Goal: Task Accomplishment & Management: Use online tool/utility

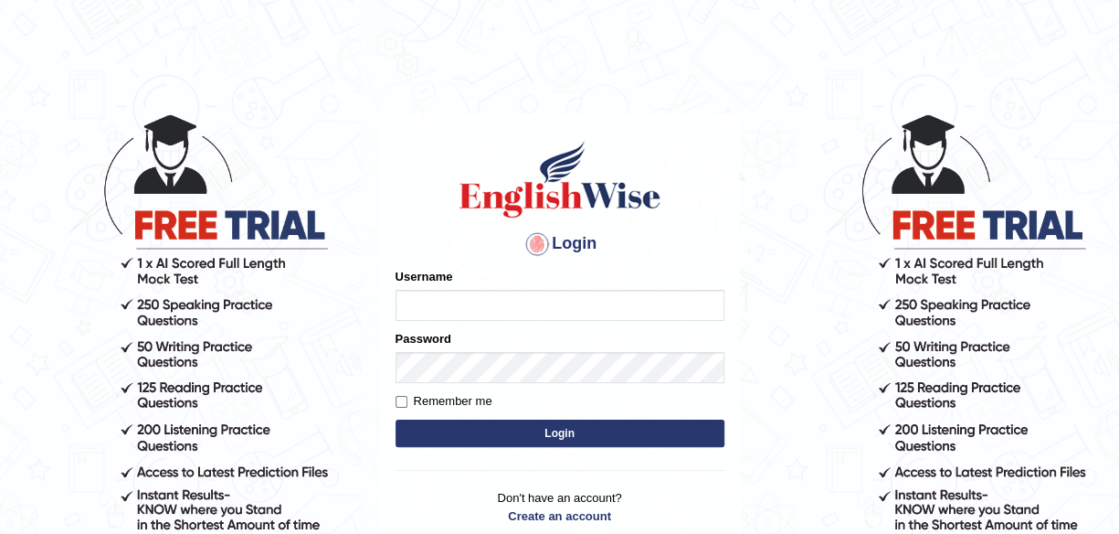
type input "maliny"
click at [570, 429] on button "Login" at bounding box center [560, 432] width 329 height 27
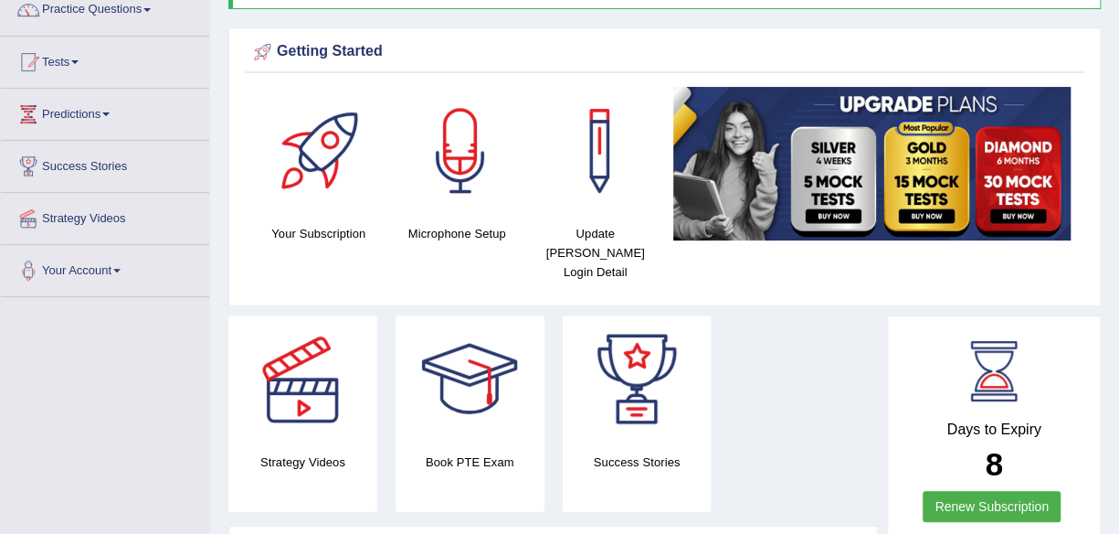
scroll to position [195, 0]
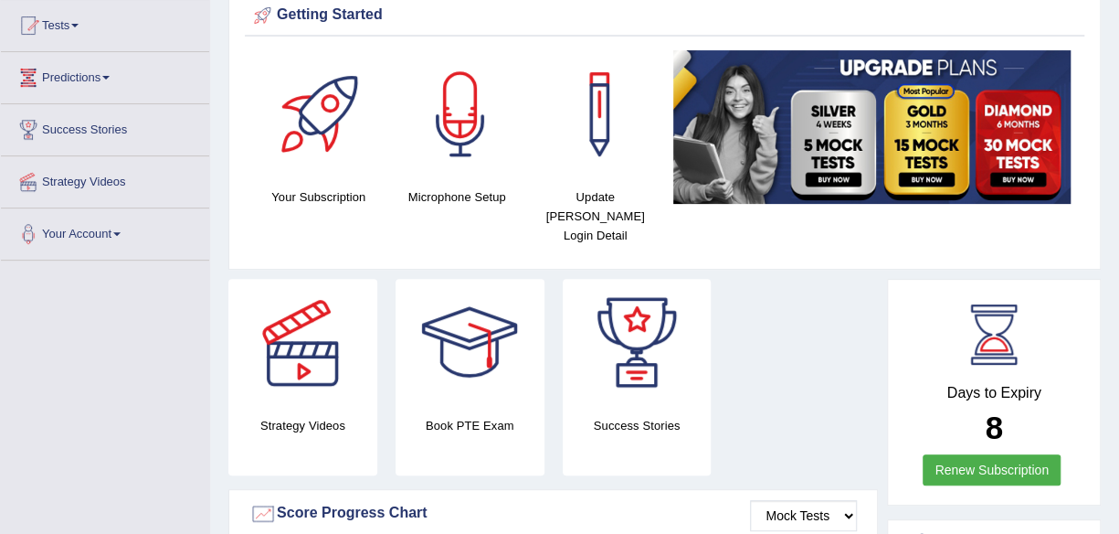
click at [79, 25] on span at bounding box center [74, 26] width 7 height 4
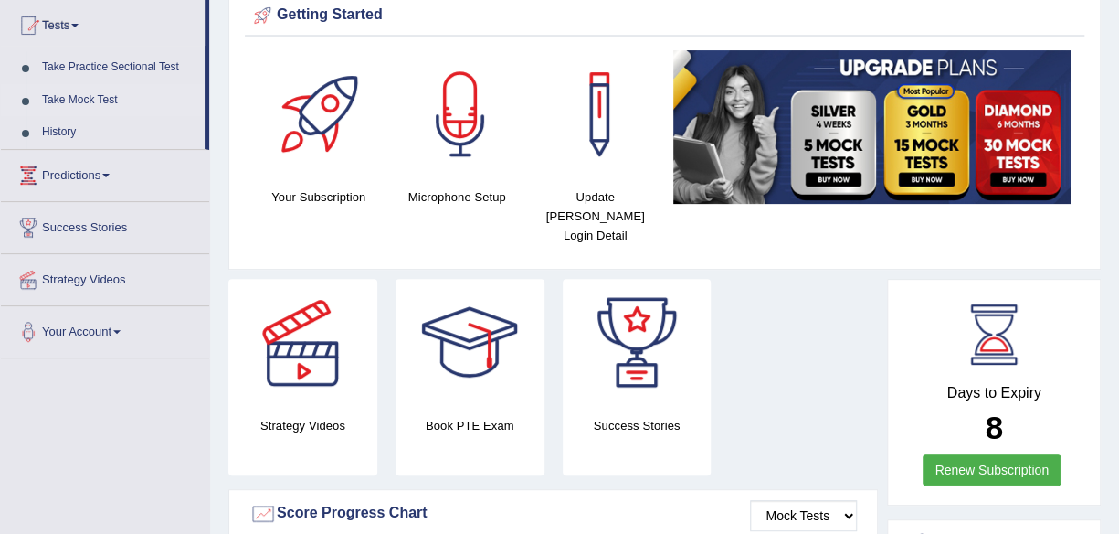
click at [85, 105] on link "Take Mock Test" at bounding box center [119, 100] width 171 height 33
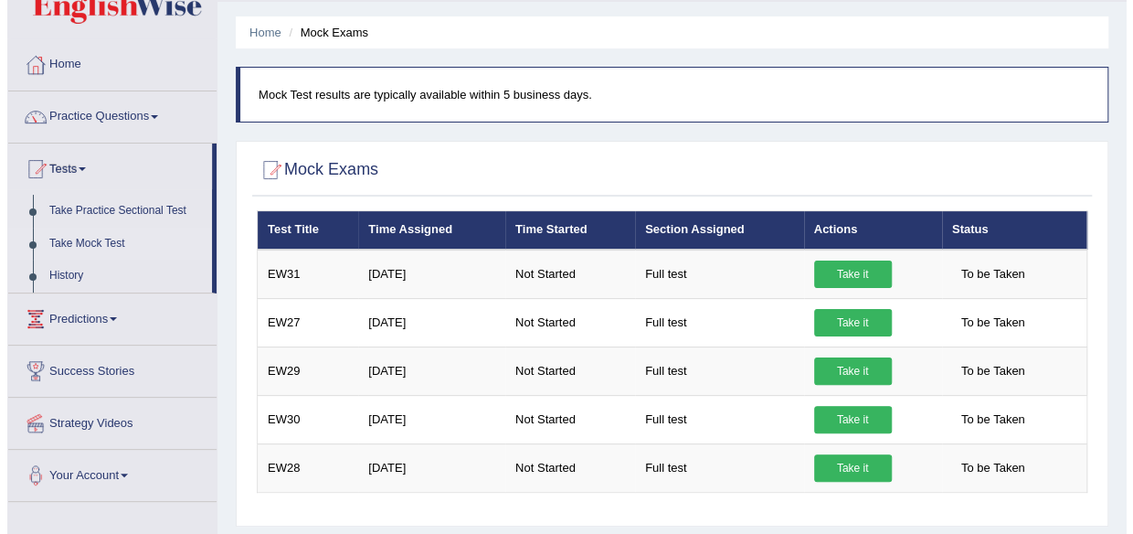
scroll to position [85, 0]
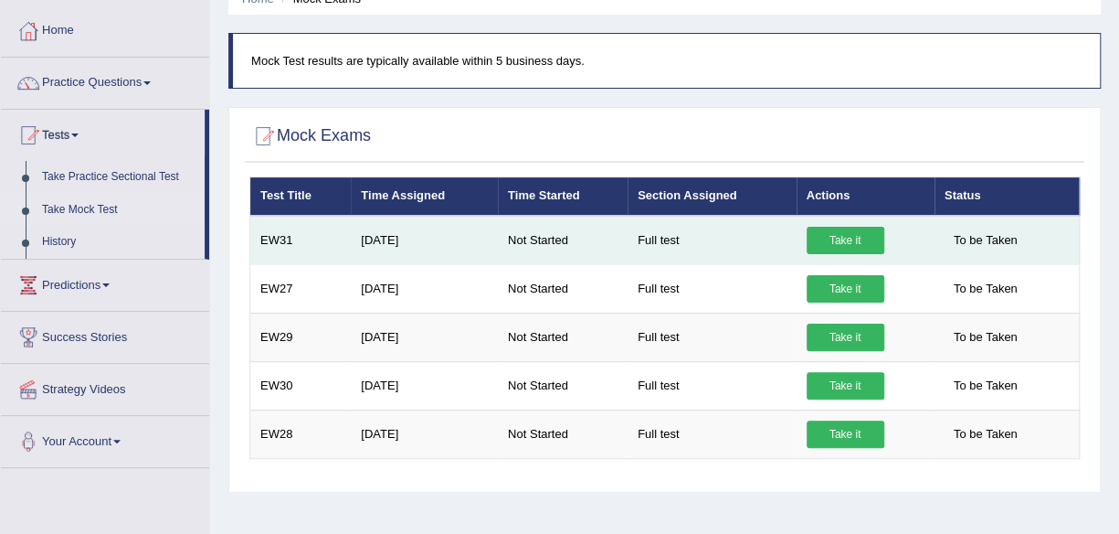
click at [856, 236] on link "Take it" at bounding box center [846, 240] width 78 height 27
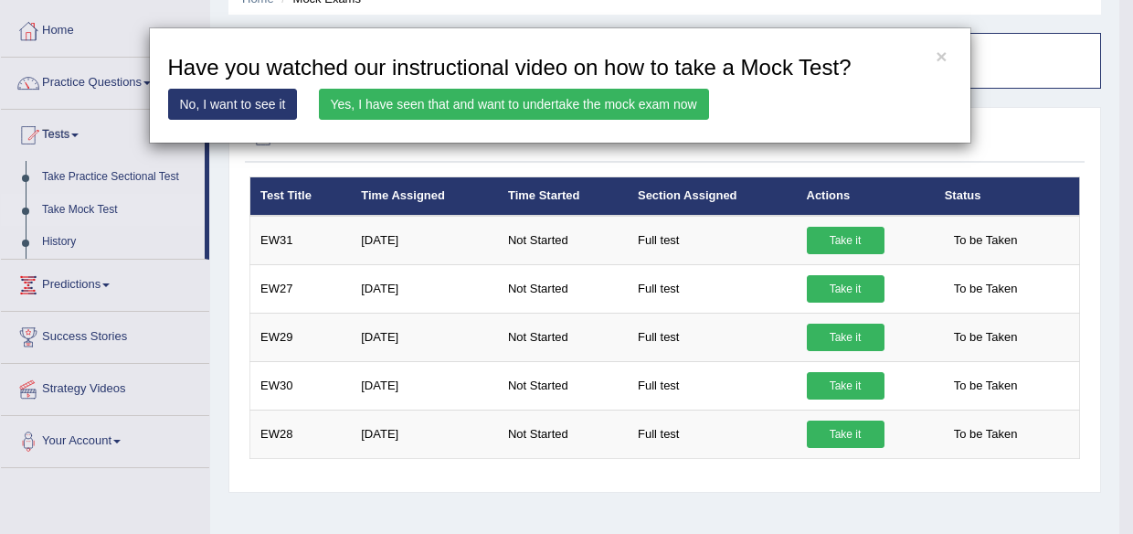
click at [640, 102] on link "Yes, I have seen that and want to undertake the mock exam now" at bounding box center [514, 104] width 390 height 31
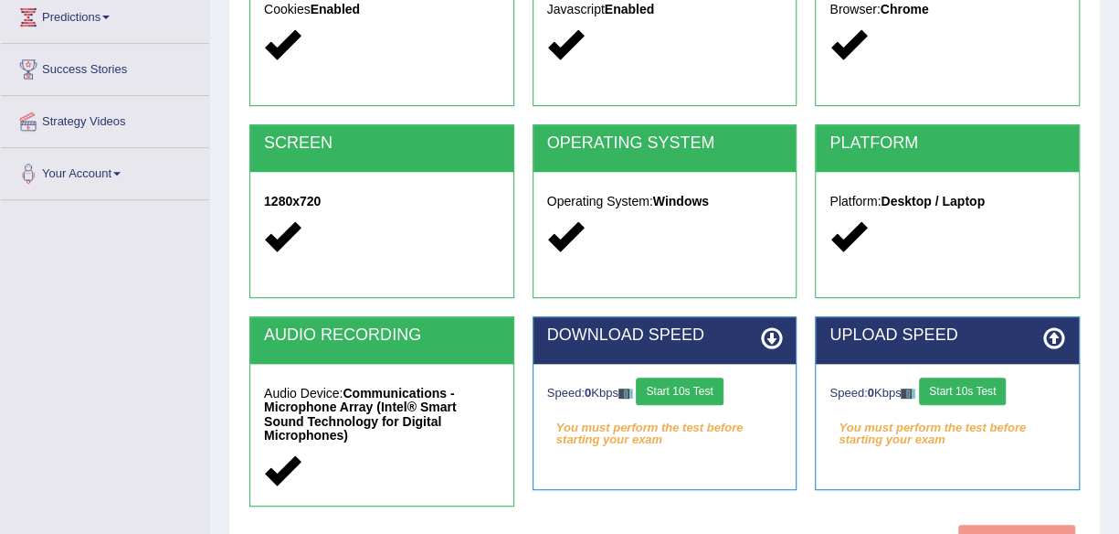
scroll to position [268, 0]
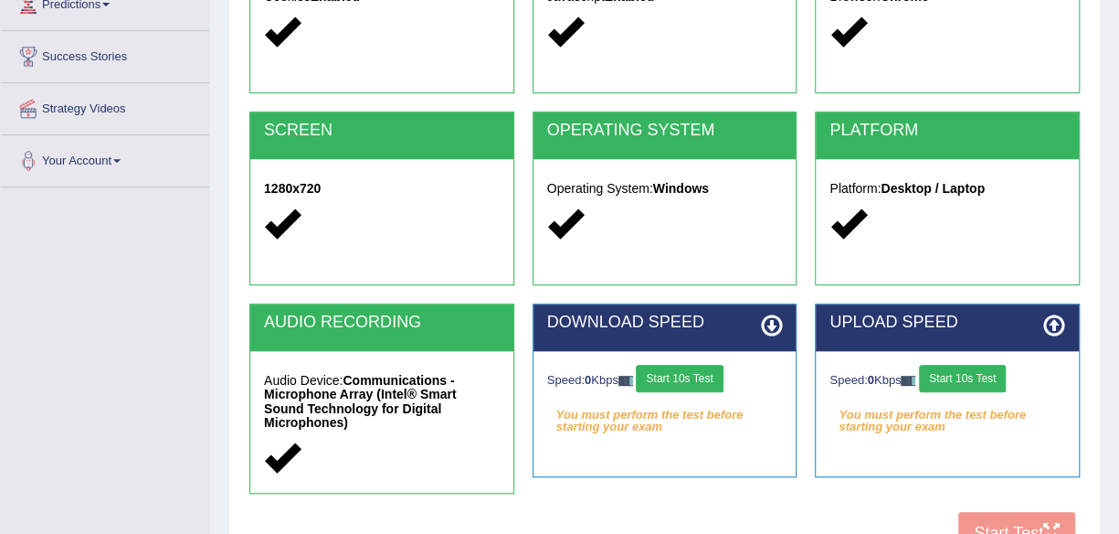
click at [686, 379] on button "Start 10s Test" at bounding box center [679, 378] width 87 height 27
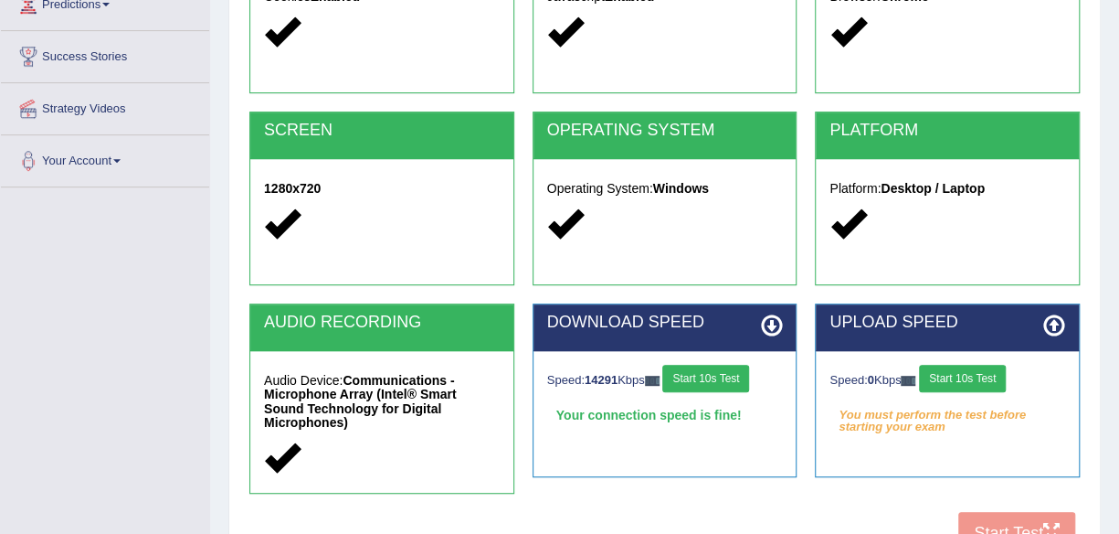
click at [686, 379] on button "Start 10s Test" at bounding box center [705, 378] width 87 height 27
click at [981, 369] on button "Start 10s Test" at bounding box center [962, 378] width 87 height 27
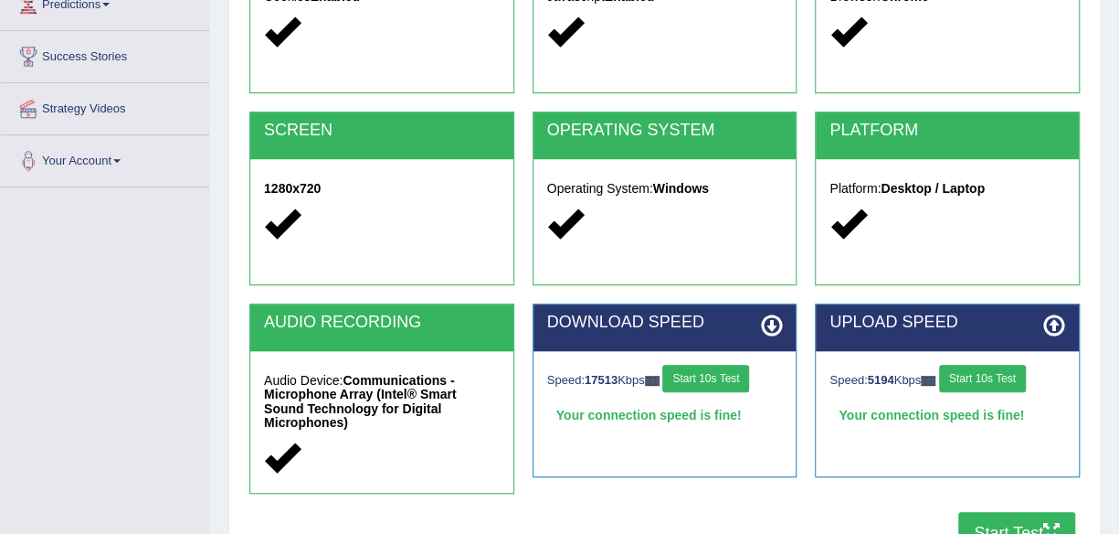
click at [1031, 532] on button "Start Test" at bounding box center [1016, 533] width 117 height 42
